Goal: Navigation & Orientation: Understand site structure

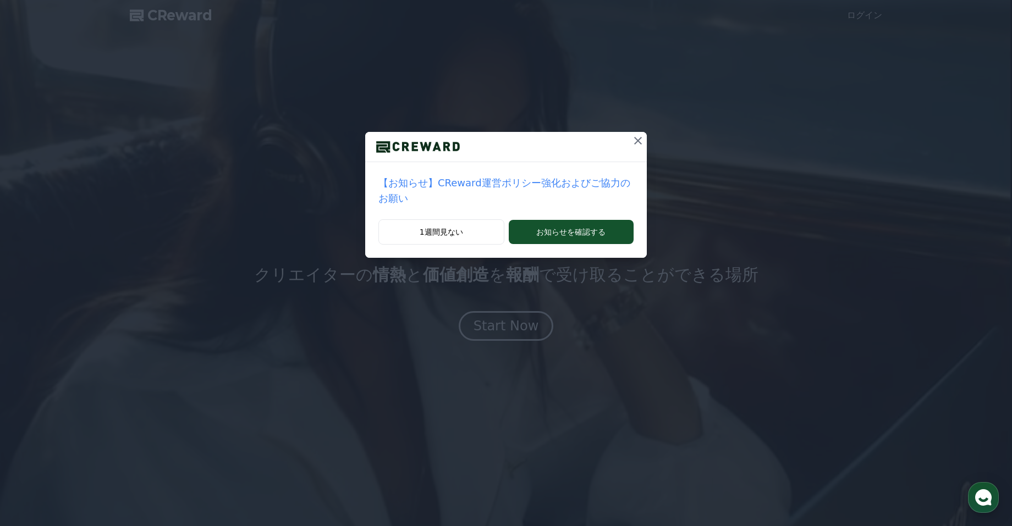
click at [641, 142] on icon at bounding box center [637, 140] width 13 height 13
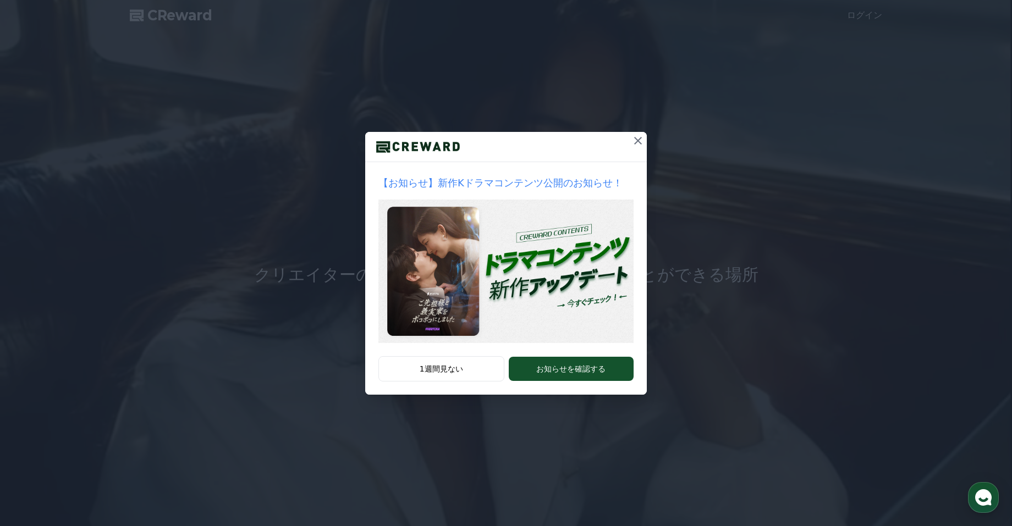
click at [640, 140] on icon at bounding box center [637, 140] width 13 height 13
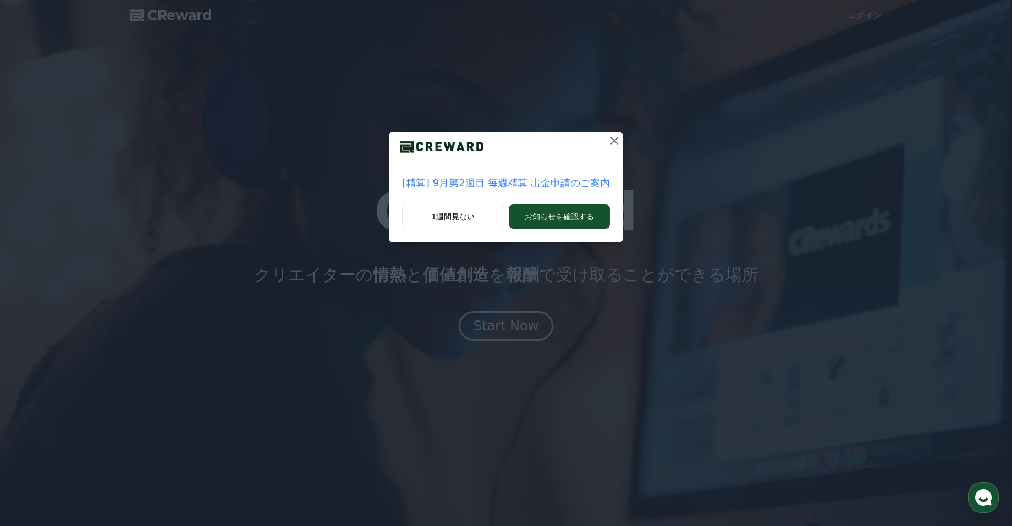
click at [617, 139] on icon at bounding box center [614, 140] width 13 height 13
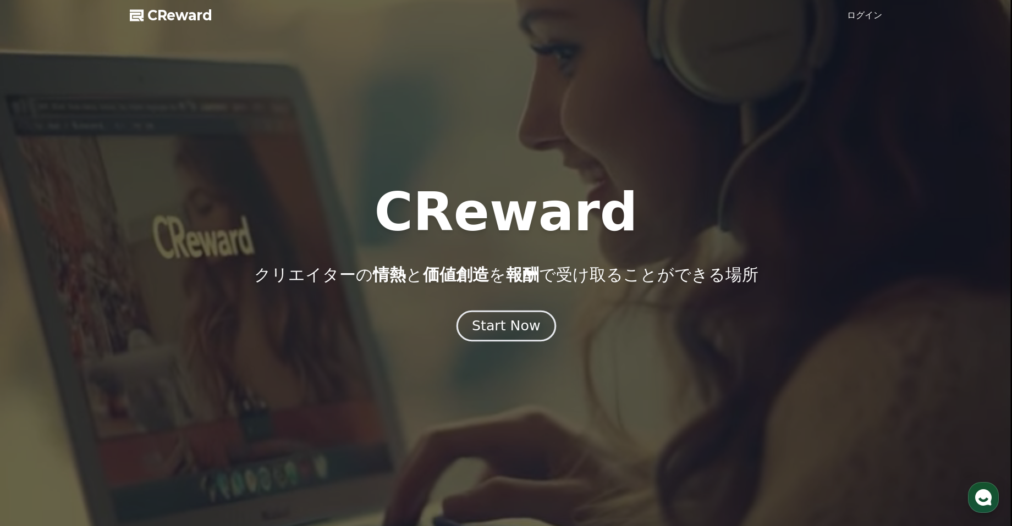
click at [518, 316] on button "Start Now" at bounding box center [506, 325] width 100 height 31
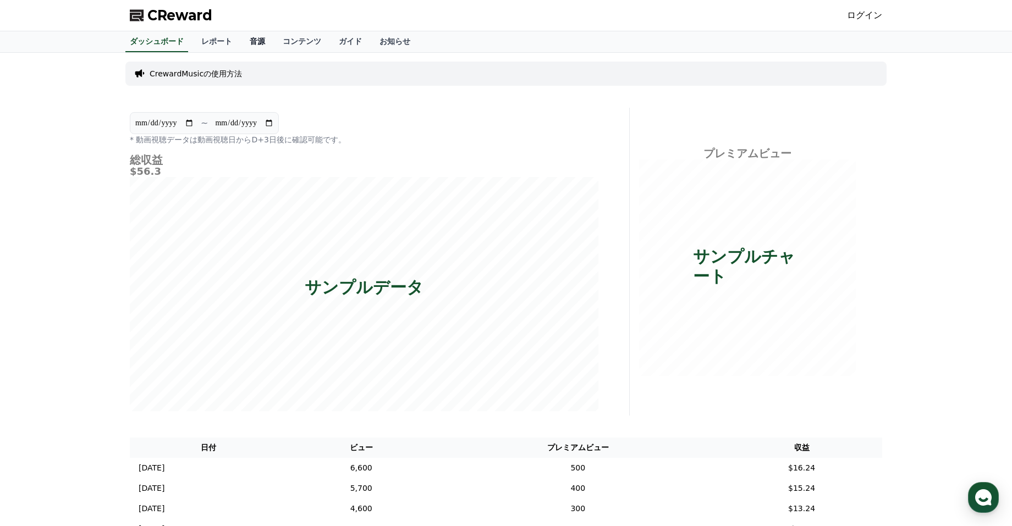
click at [255, 43] on link "音源" at bounding box center [257, 41] width 33 height 21
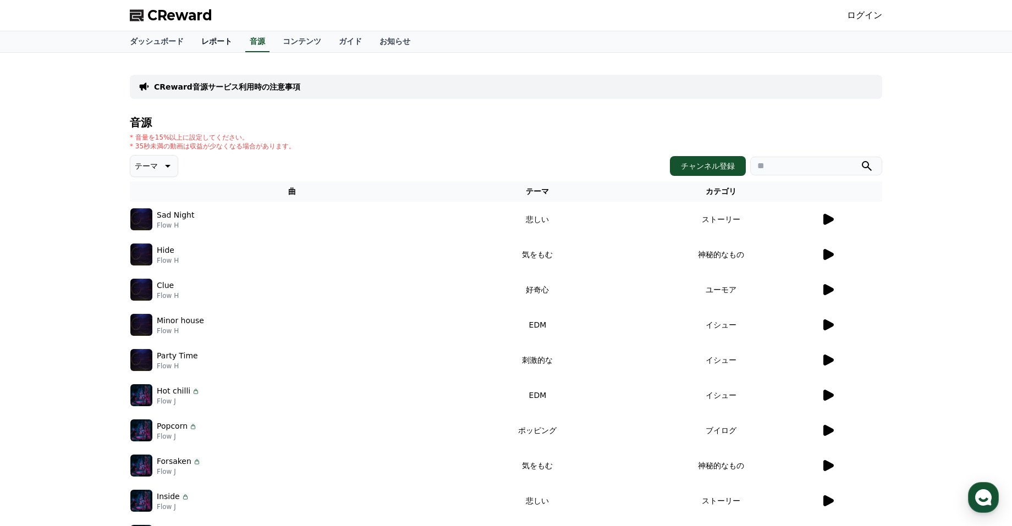
click at [220, 45] on link "レポート" at bounding box center [217, 41] width 48 height 21
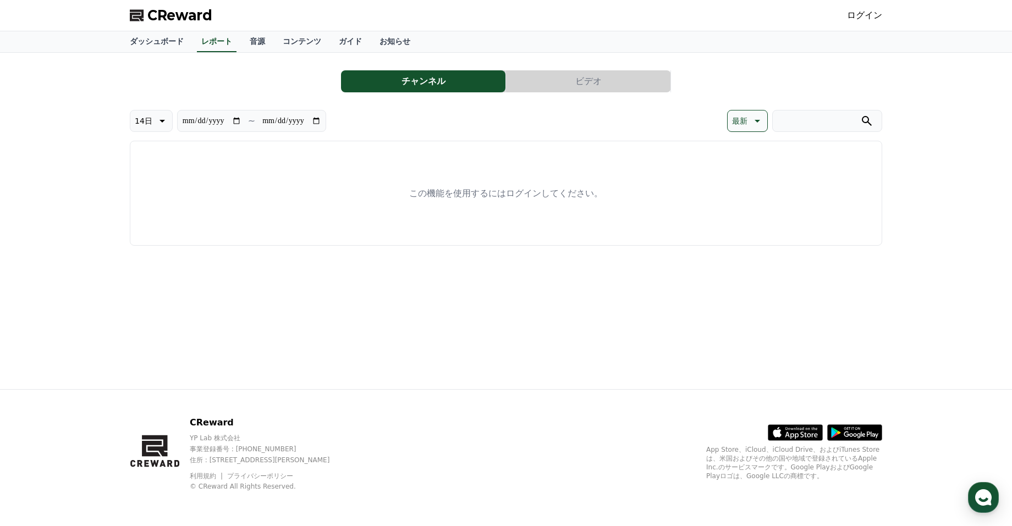
click at [429, 82] on button "チャンネル" at bounding box center [423, 81] width 164 height 22
click at [349, 45] on link "ガイド" at bounding box center [350, 41] width 41 height 21
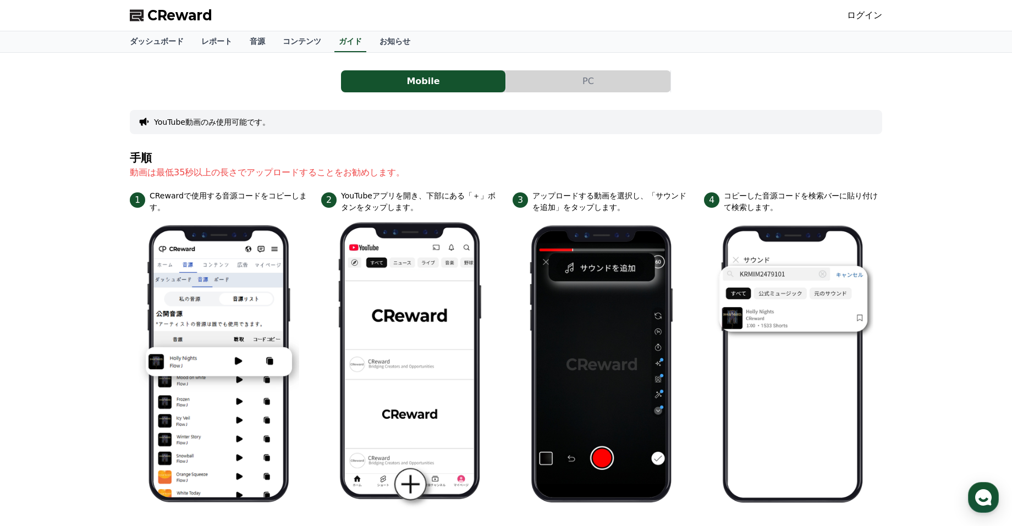
click at [199, 123] on button "YouTube動画のみ使用可能です。" at bounding box center [212, 122] width 116 height 11
click at [550, 81] on button "PC" at bounding box center [588, 81] width 164 height 22
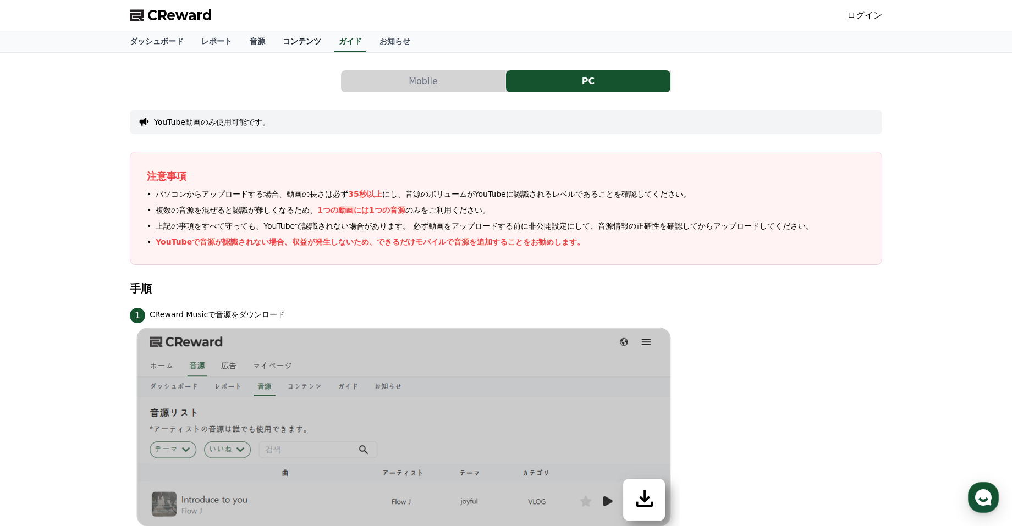
click at [293, 47] on link "コンテンツ" at bounding box center [302, 41] width 56 height 21
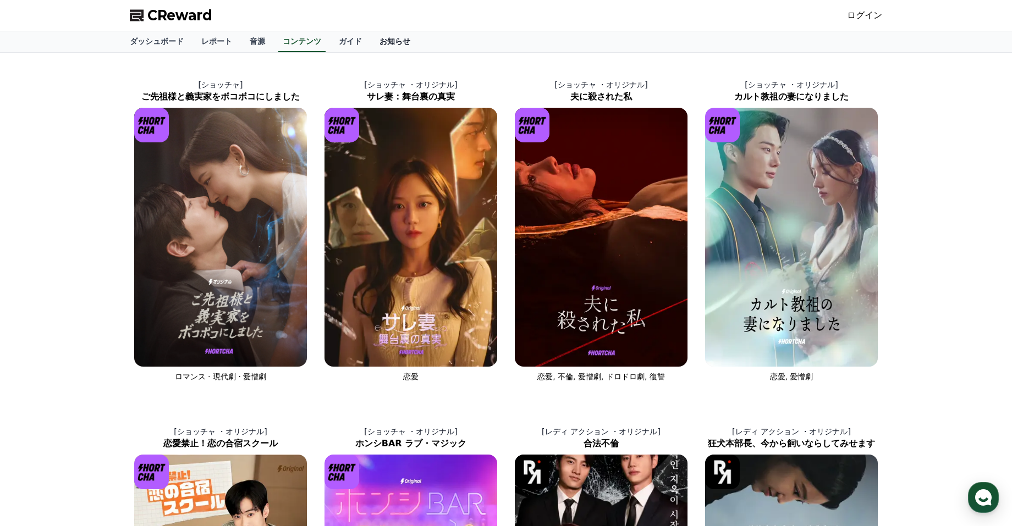
click at [387, 40] on link "お知らせ" at bounding box center [395, 41] width 48 height 21
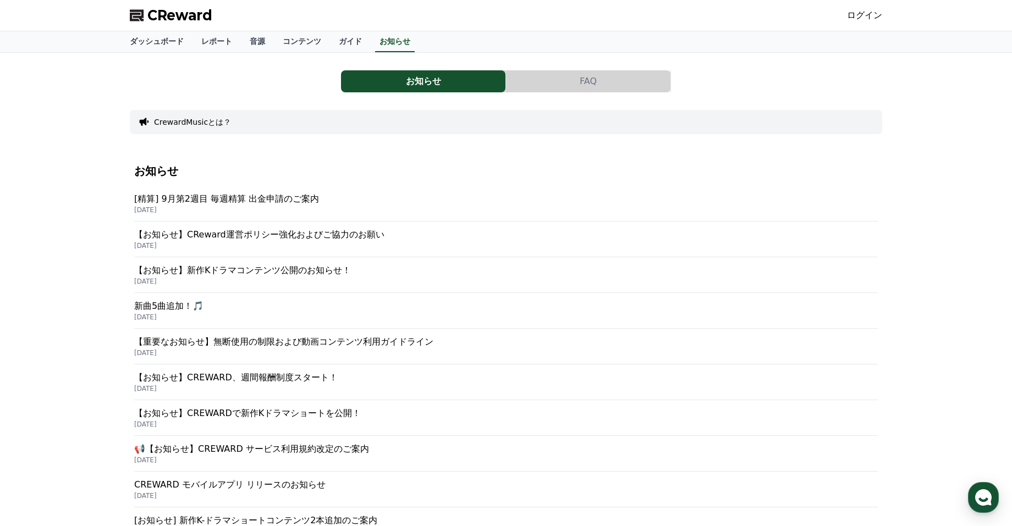
click at [626, 88] on button "FAQ" at bounding box center [588, 81] width 164 height 22
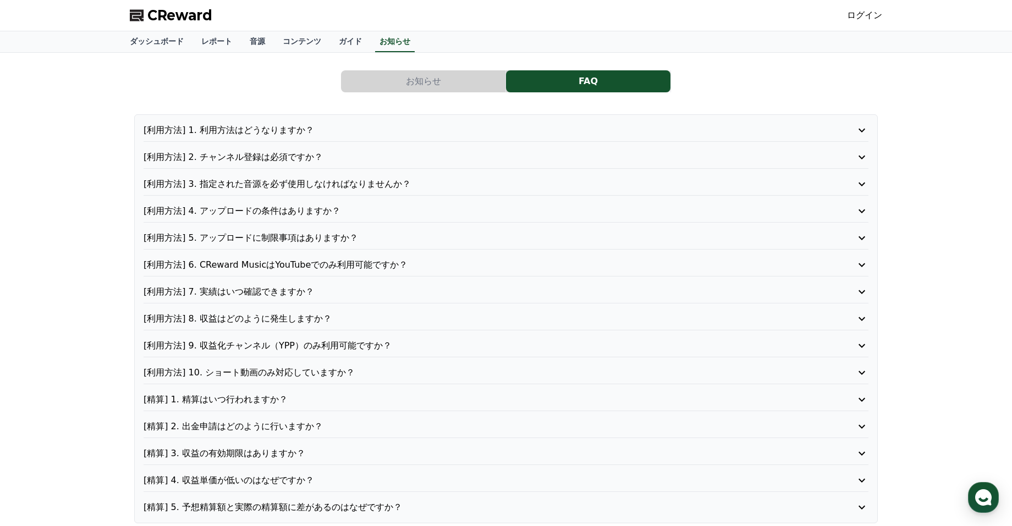
click at [864, 265] on icon at bounding box center [861, 265] width 13 height 13
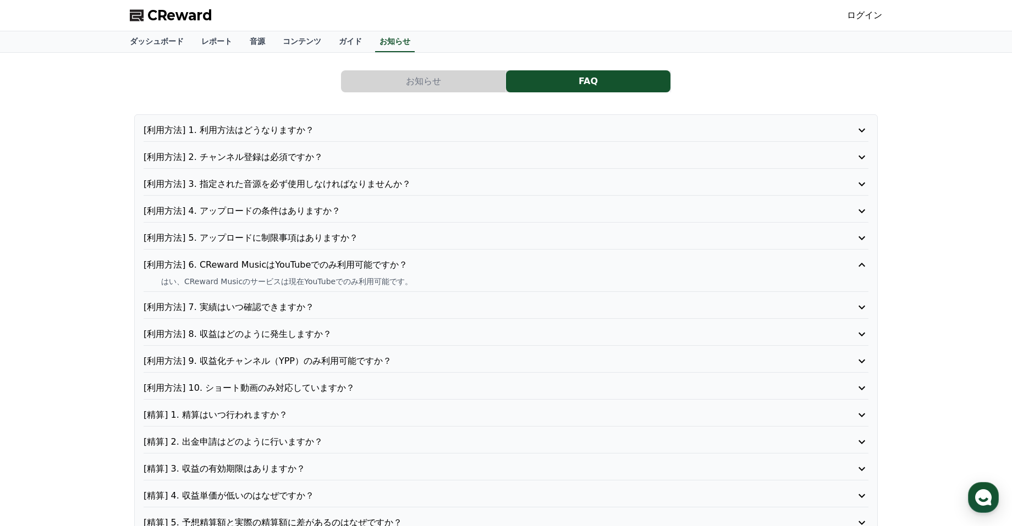
click at [864, 262] on icon at bounding box center [861, 265] width 13 height 13
